Goal: Find contact information: Find contact information

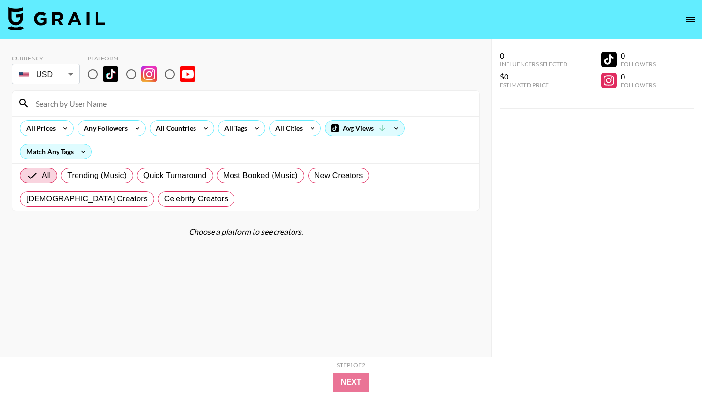
click at [130, 105] on input at bounding box center [252, 104] width 444 height 16
paste input "loraadora"
type input "loraadora"
click at [95, 72] on input "radio" at bounding box center [92, 74] width 20 height 20
radio input "true"
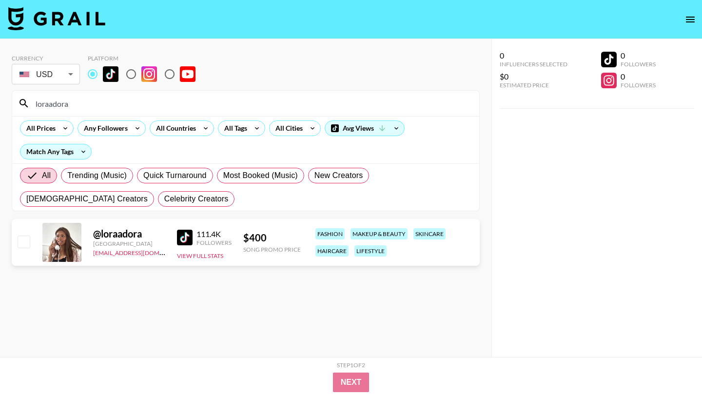
click at [188, 238] on img at bounding box center [185, 238] width 16 height 16
click at [139, 256] on link "[EMAIL_ADDRESS][DOMAIN_NAME]" at bounding box center [142, 251] width 98 height 9
drag, startPoint x: 149, startPoint y: 233, endPoint x: 98, endPoint y: 233, distance: 50.7
click at [95, 233] on div "@ loraadora" at bounding box center [129, 234] width 72 height 12
copy div "@ loraadora"
